Goal: Information Seeking & Learning: Learn about a topic

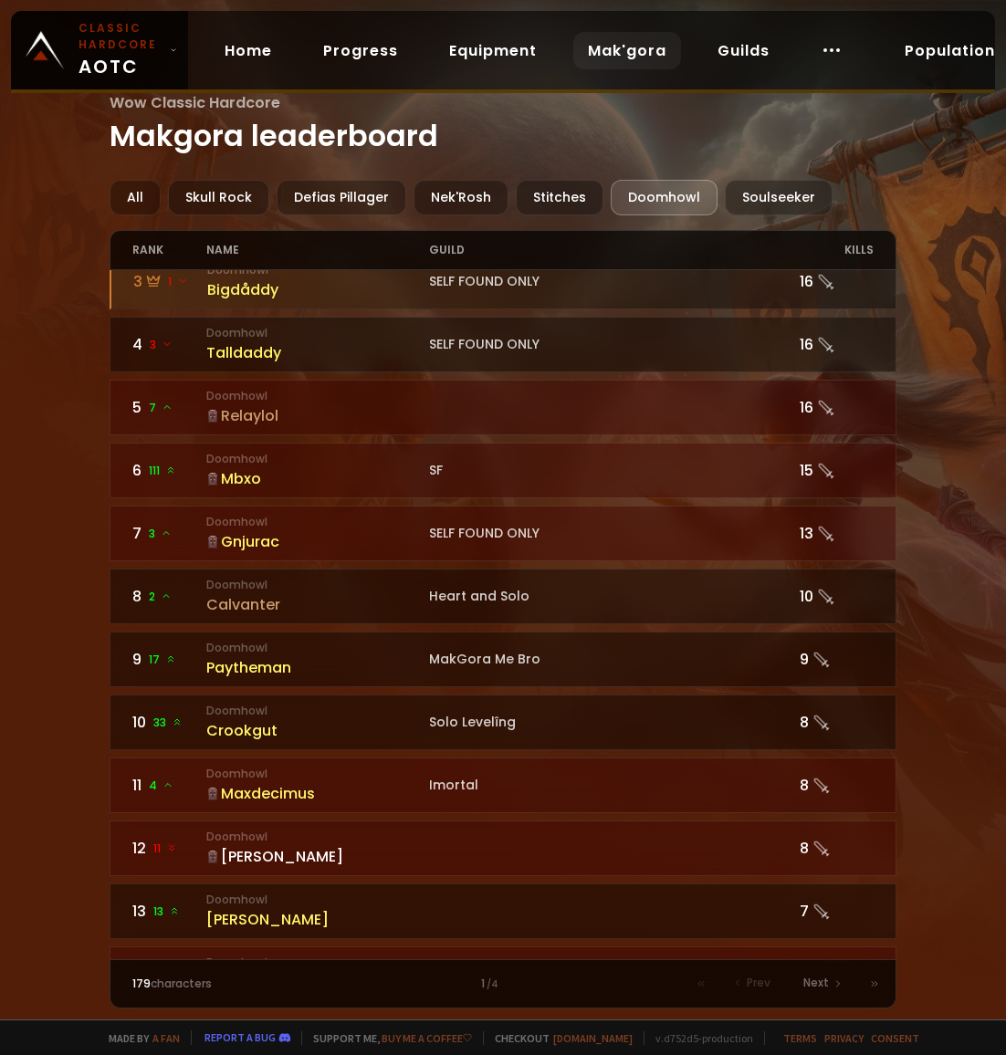
scroll to position [202, 0]
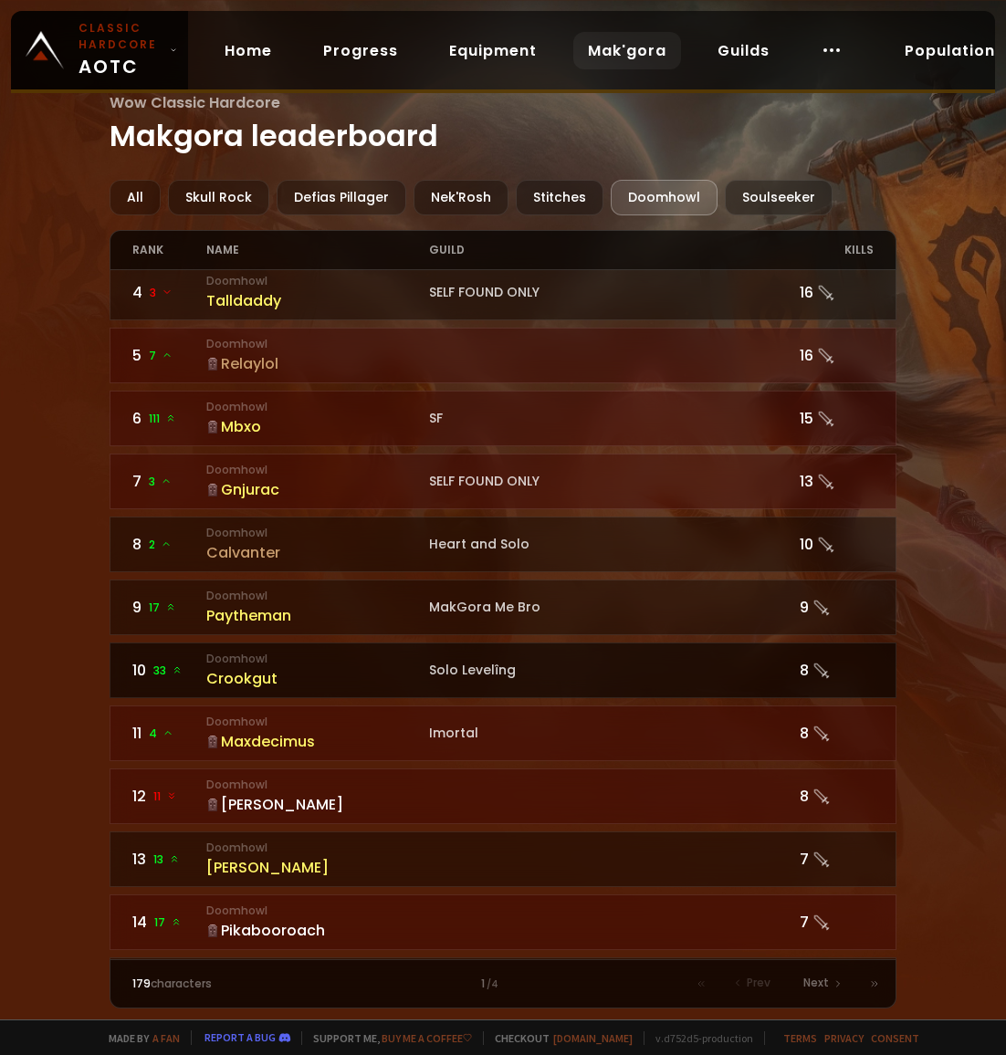
click at [313, 661] on small "Doomhowl" at bounding box center [317, 659] width 223 height 16
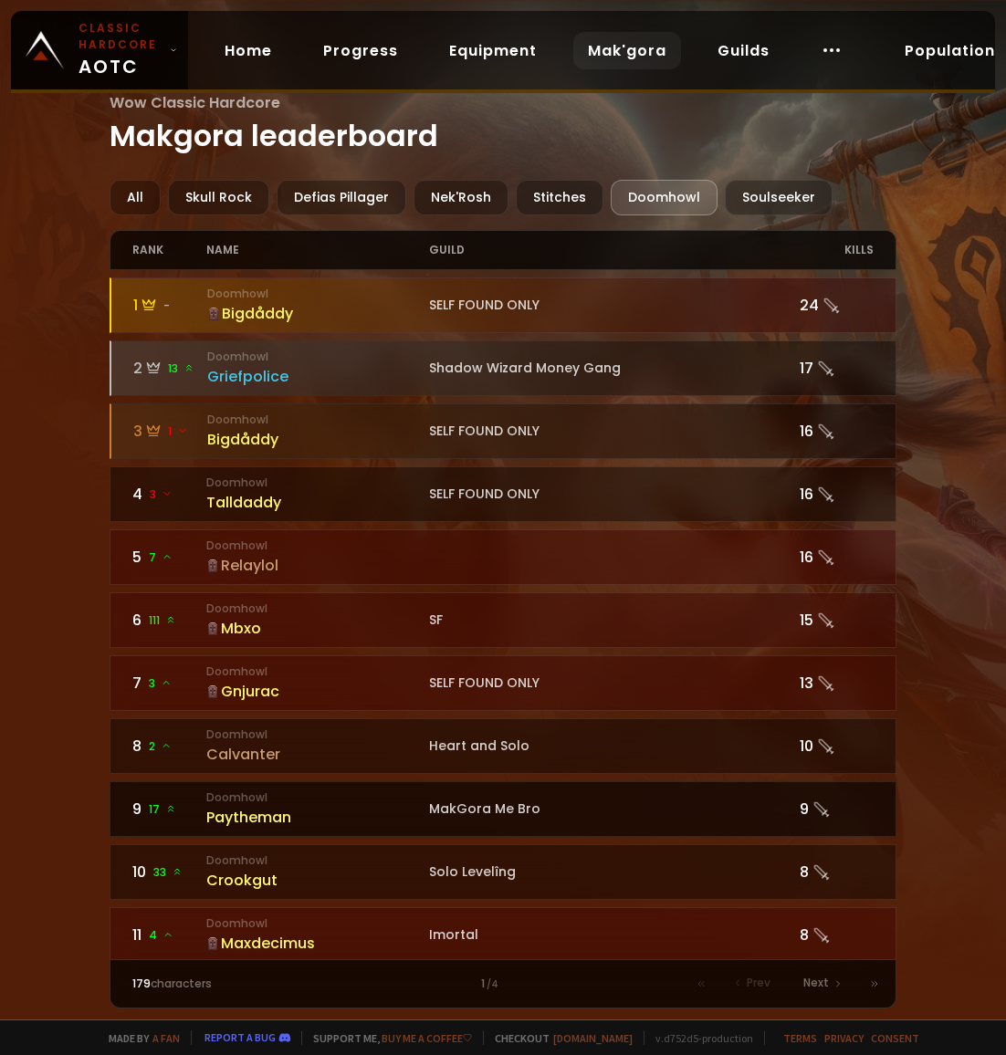
click at [252, 818] on div "Paytheman" at bounding box center [317, 817] width 223 height 23
